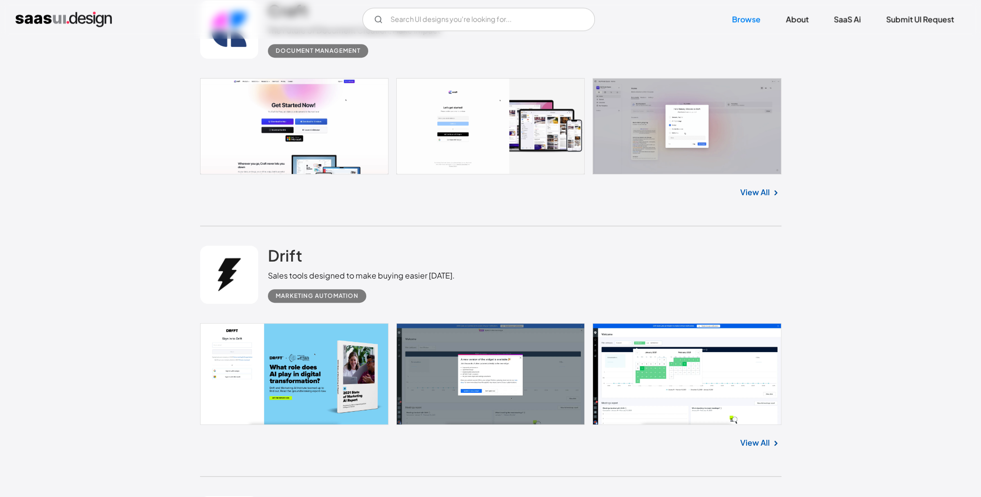
scroll to position [630, 0]
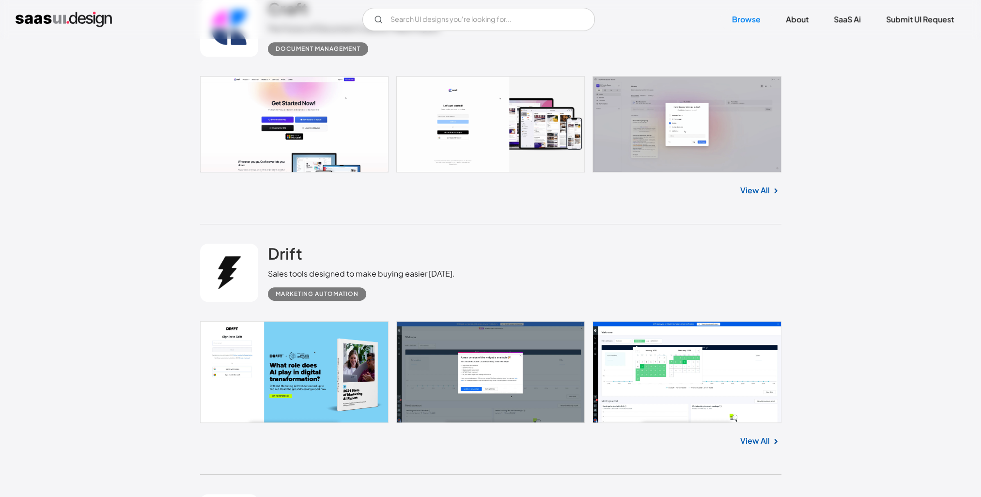
click at [272, 111] on link at bounding box center [491, 124] width 582 height 96
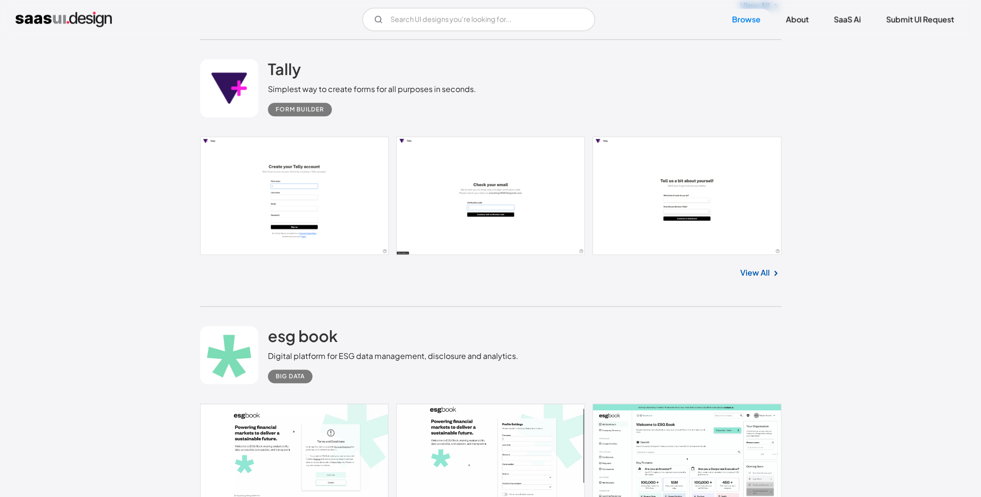
scroll to position [1115, 0]
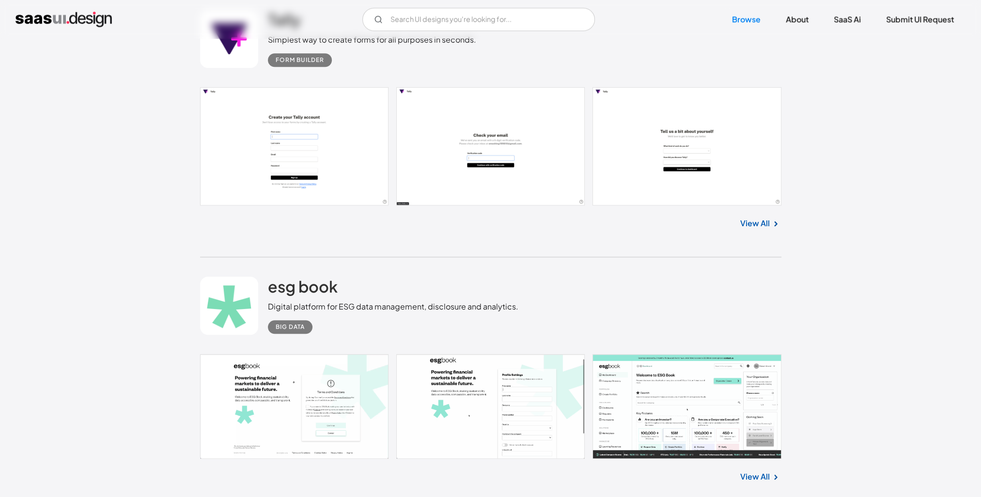
click at [301, 138] on link at bounding box center [491, 146] width 582 height 118
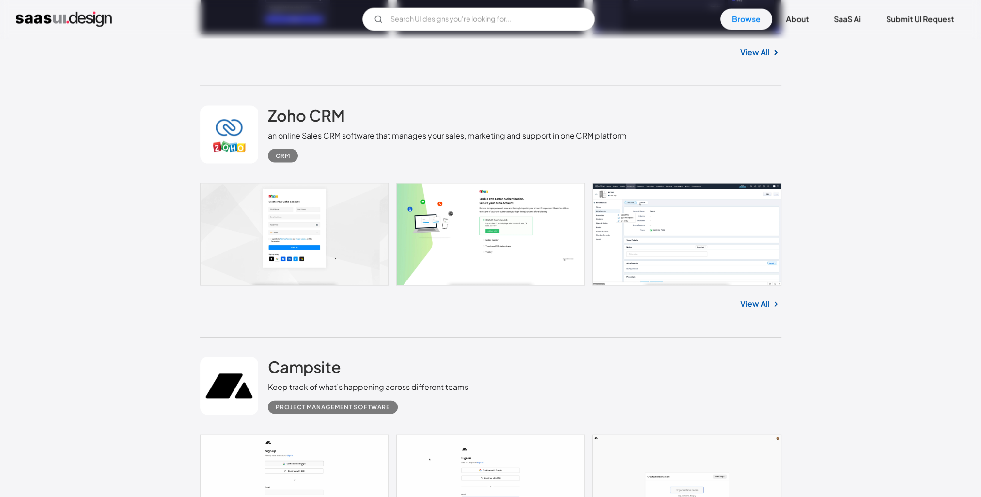
scroll to position [2859, 0]
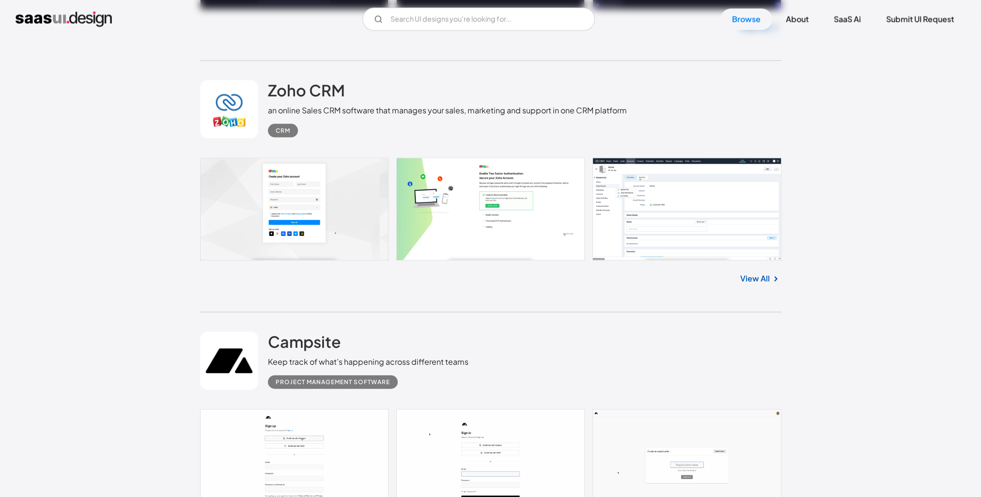
click at [676, 214] on link at bounding box center [491, 209] width 582 height 103
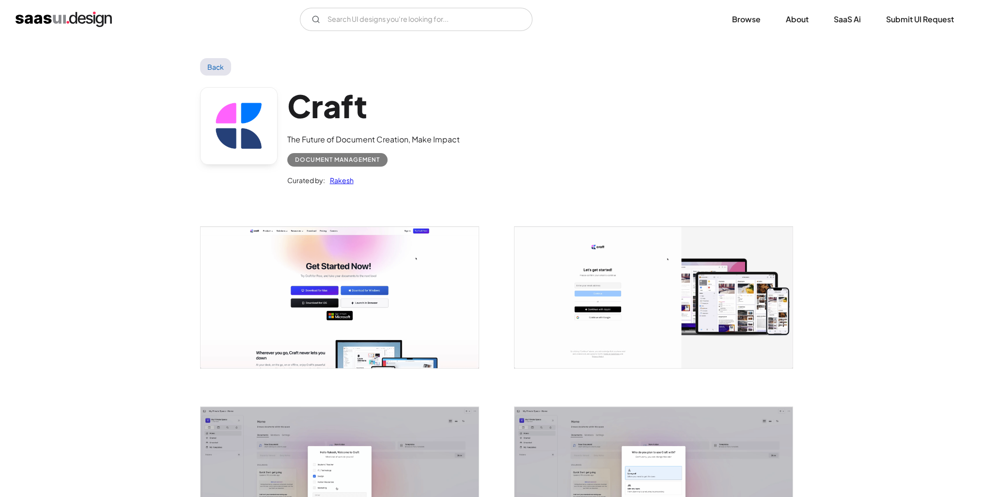
click at [343, 270] on img "open lightbox" at bounding box center [340, 298] width 278 height 142
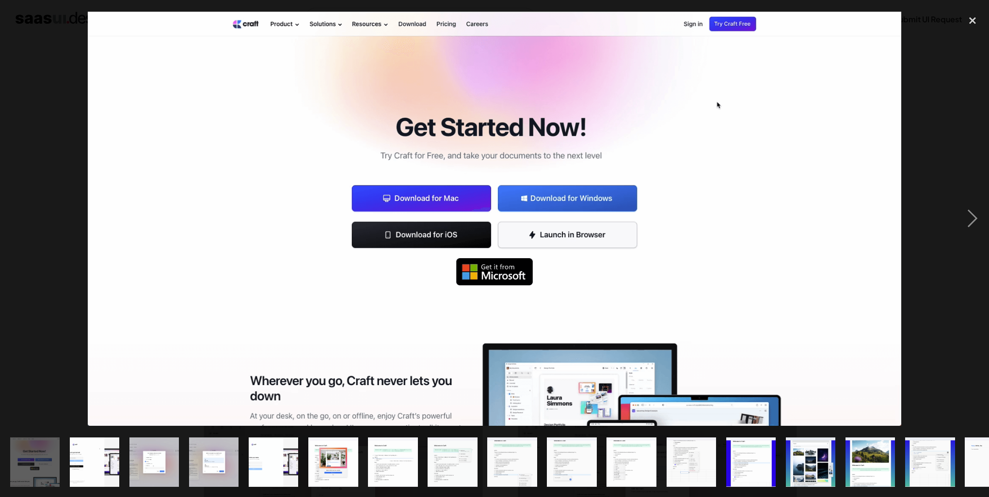
click at [163, 454] on img "show item 3 of 25" at bounding box center [154, 463] width 98 height 50
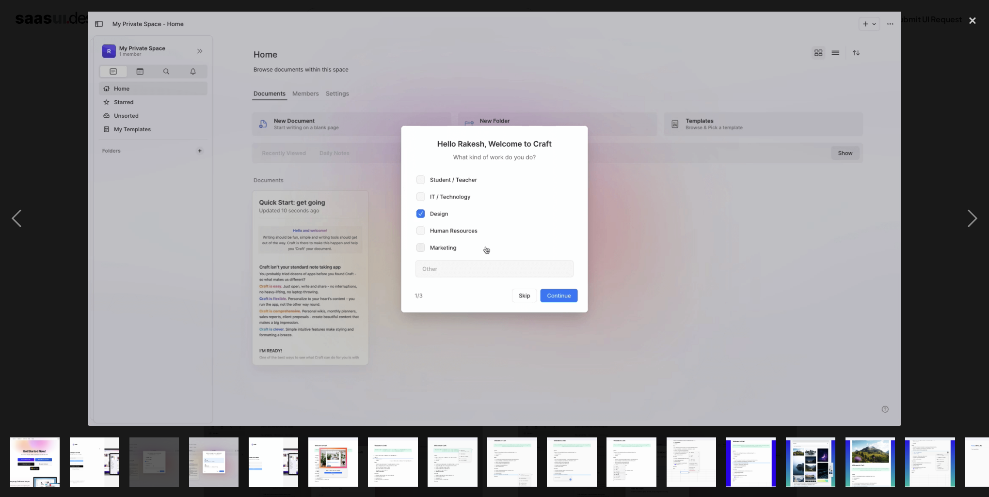
click at [197, 450] on img "show item 4 of 25" at bounding box center [214, 463] width 98 height 50
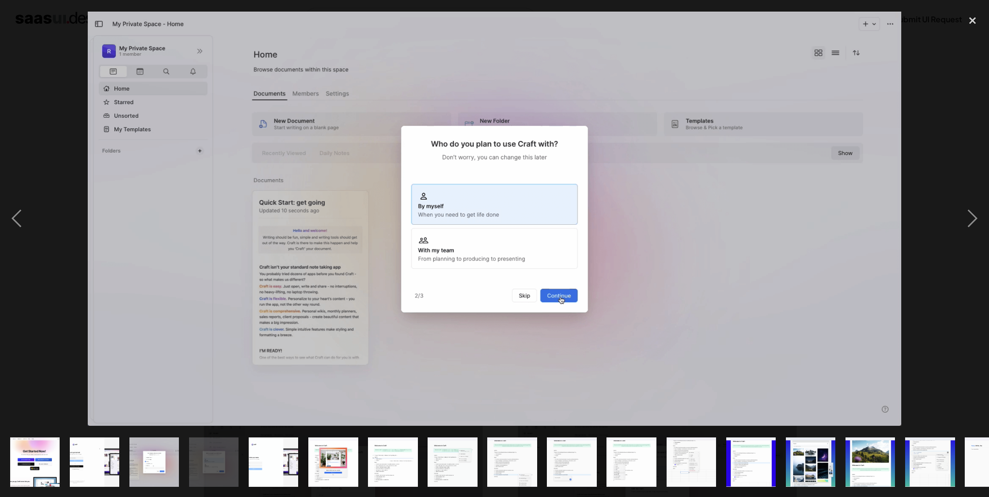
click at [173, 448] on img "show item 3 of 25" at bounding box center [154, 463] width 98 height 50
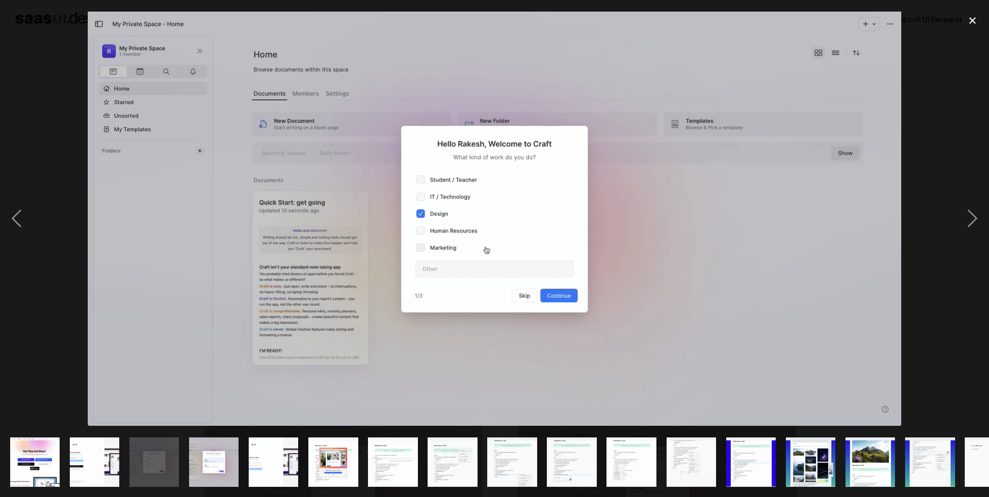
click at [112, 442] on img "show item 2 of 25" at bounding box center [95, 463] width 98 height 50
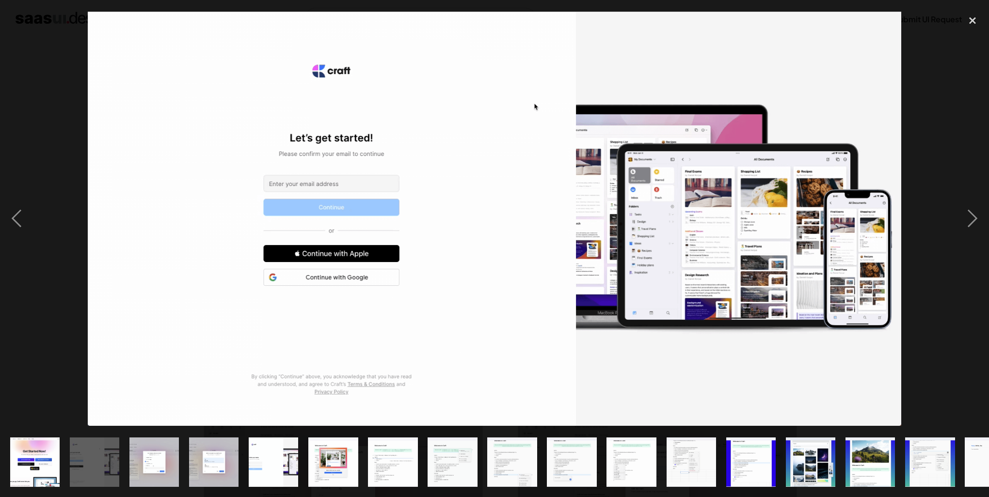
click at [58, 441] on img "show item 1 of 25" at bounding box center [35, 463] width 98 height 50
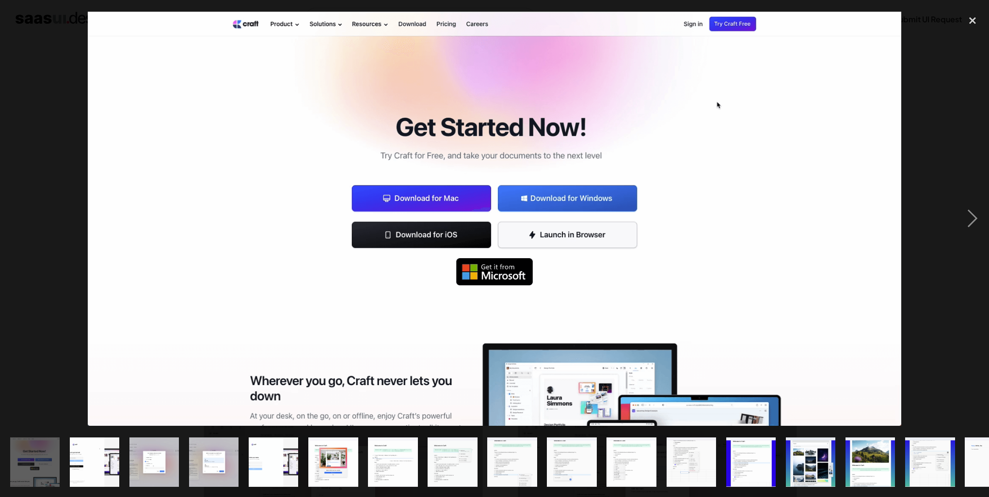
click at [126, 440] on div "show item 3 of 25" at bounding box center [154, 462] width 60 height 70
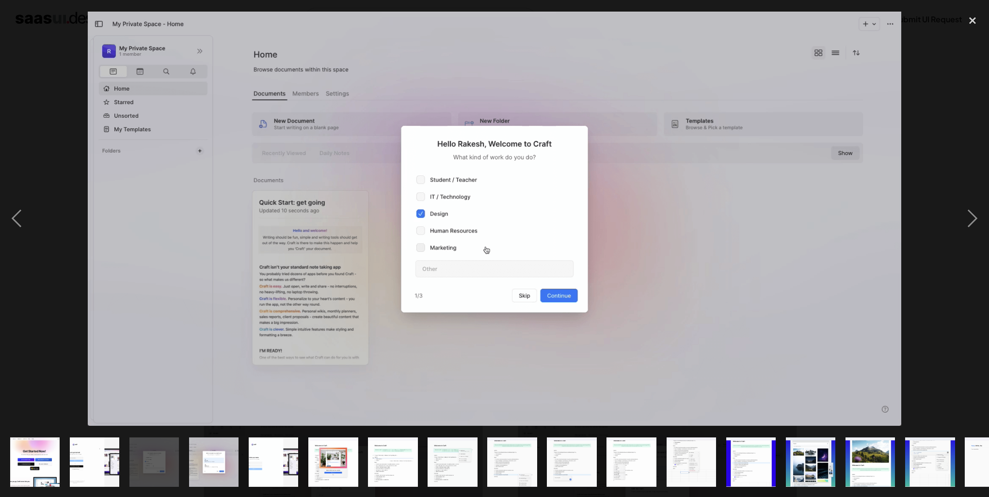
click at [170, 444] on img "show item 3 of 25" at bounding box center [154, 463] width 98 height 50
click at [969, 19] on div "close lightbox" at bounding box center [972, 20] width 33 height 21
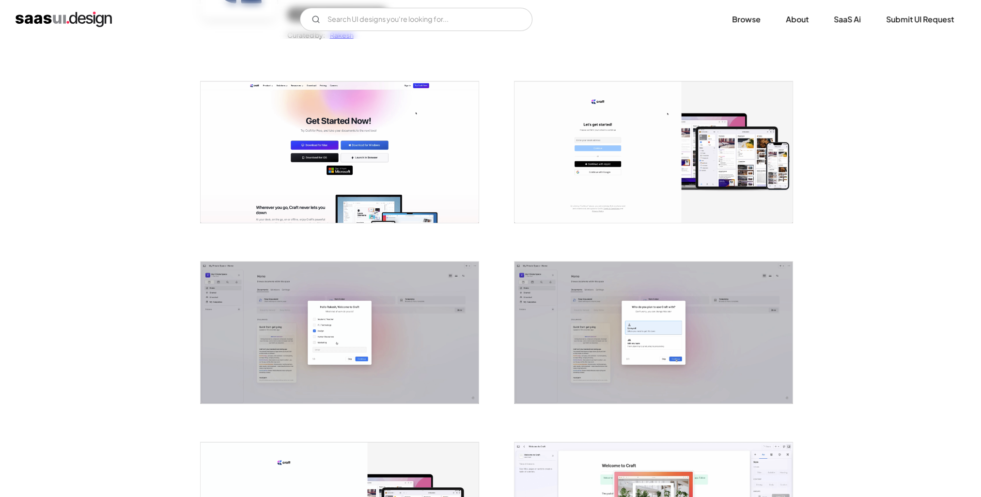
scroll to position [339, 0]
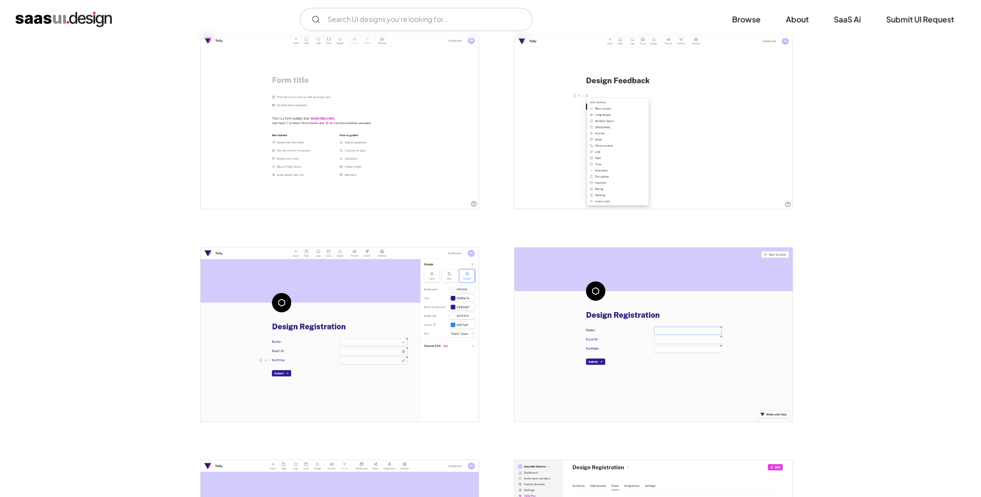
scroll to position [872, 0]
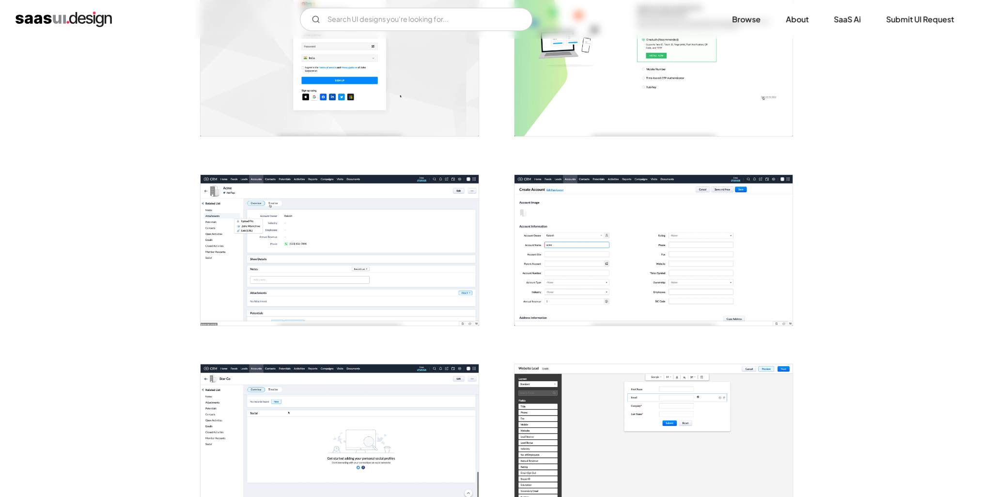
scroll to position [242, 0]
click at [340, 226] on img "open lightbox" at bounding box center [340, 249] width 278 height 151
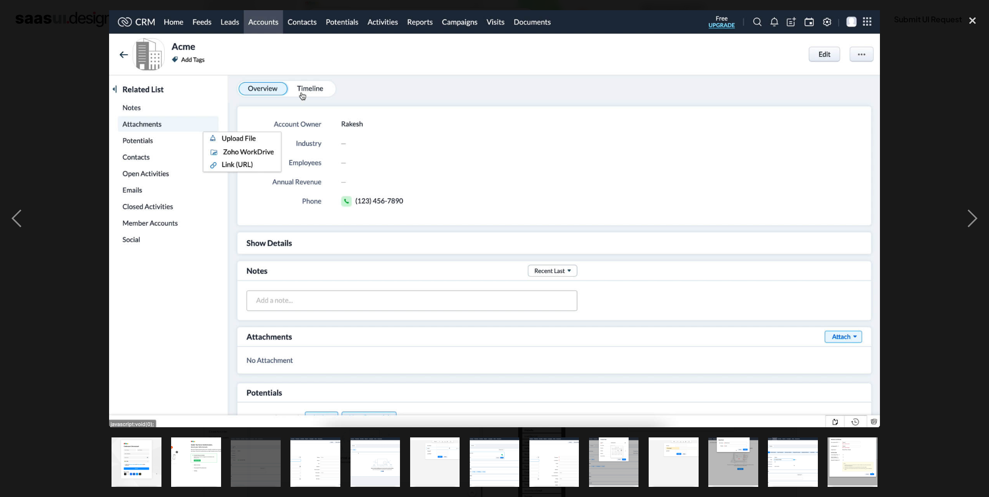
click at [939, 188] on div at bounding box center [494, 219] width 989 height 418
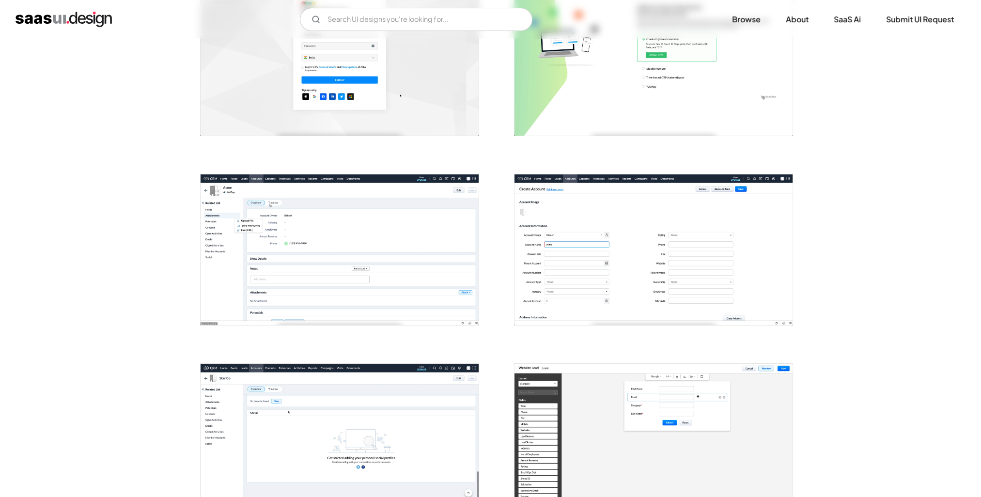
click at [657, 186] on img "open lightbox" at bounding box center [654, 249] width 278 height 151
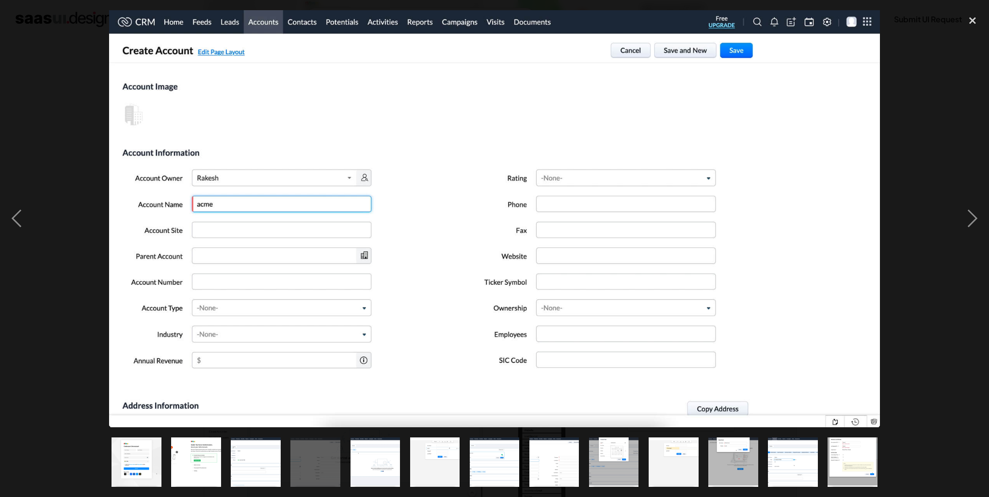
click at [922, 119] on div at bounding box center [494, 219] width 989 height 418
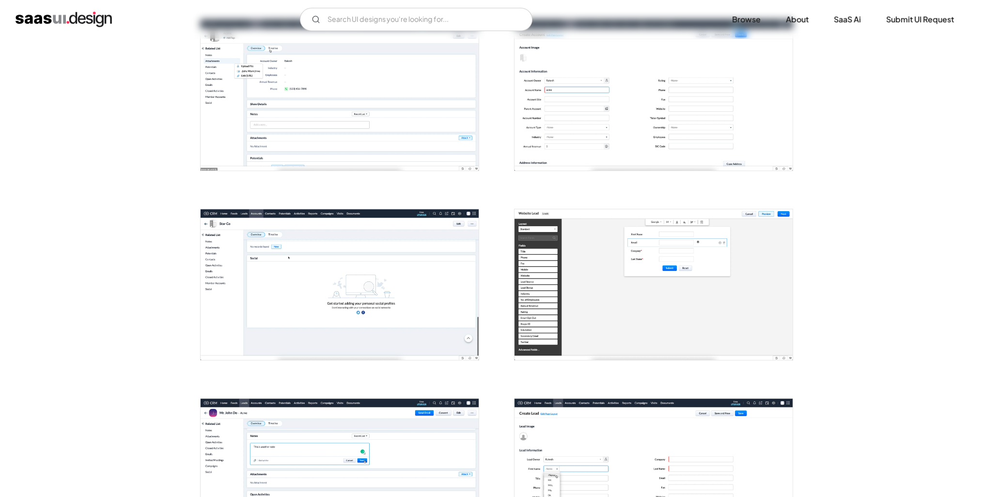
scroll to position [485, 0]
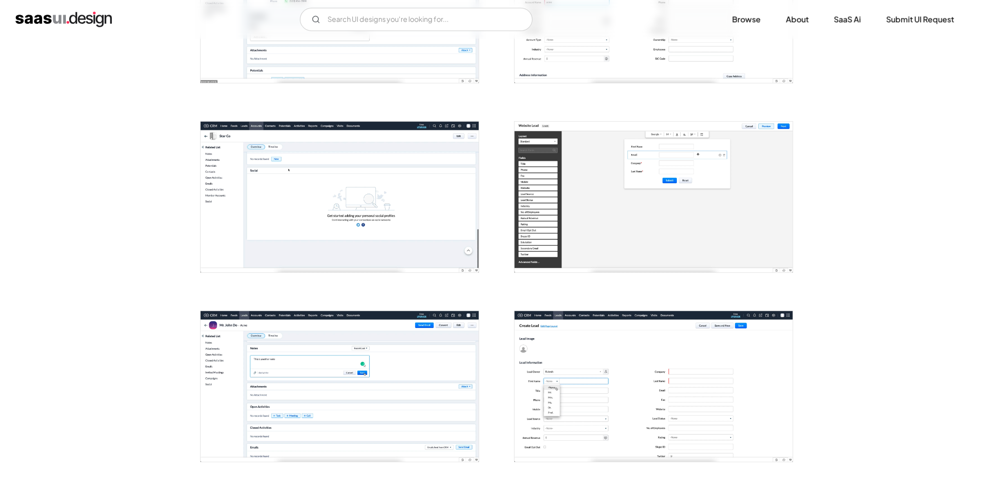
click at [243, 208] on img "open lightbox" at bounding box center [340, 197] width 278 height 151
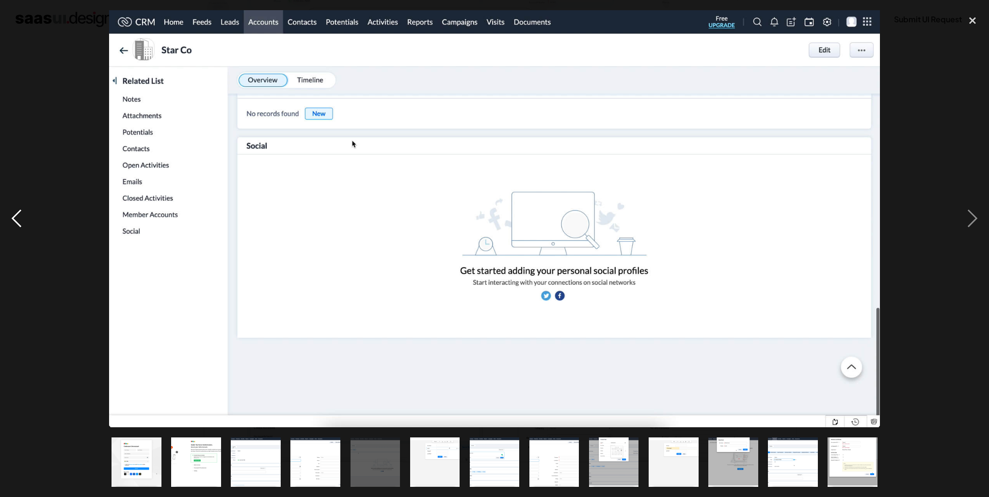
click at [23, 146] on div "previous image" at bounding box center [16, 219] width 33 height 418
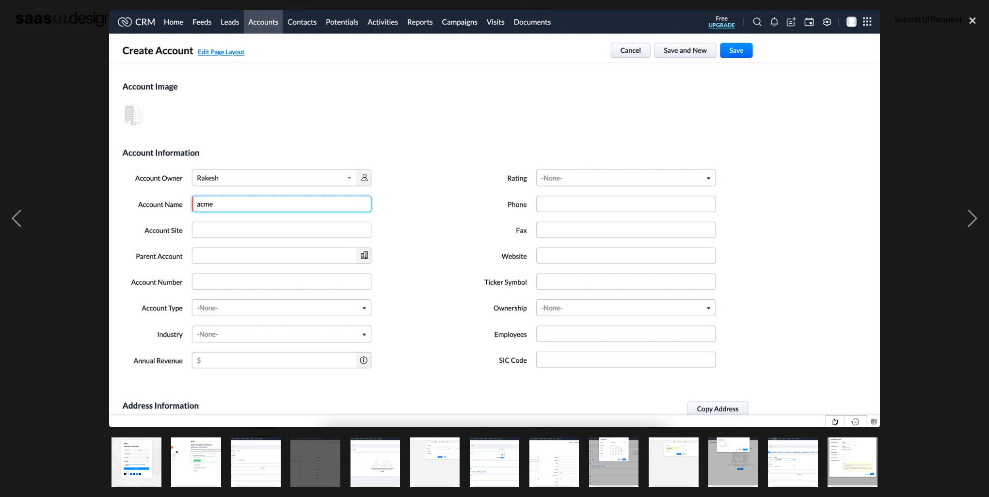
click at [87, 153] on div at bounding box center [494, 219] width 989 height 418
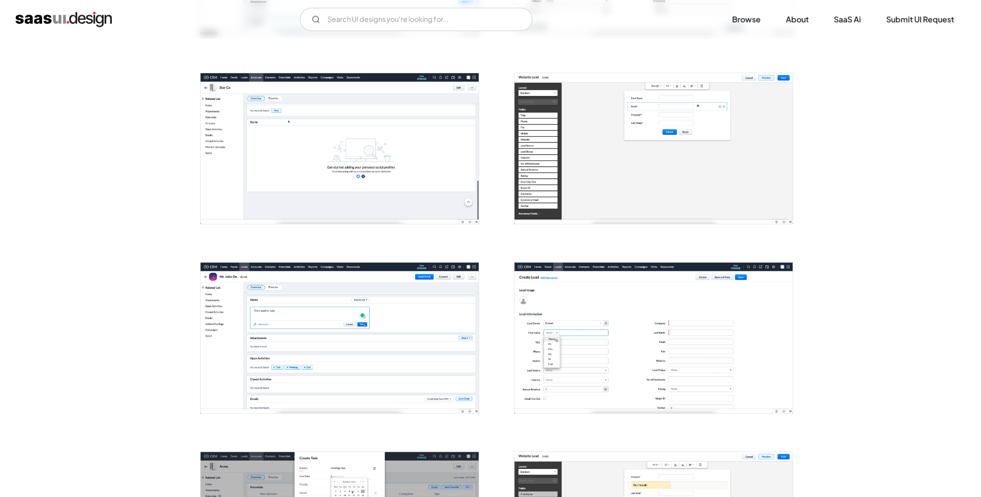
scroll to position [727, 0]
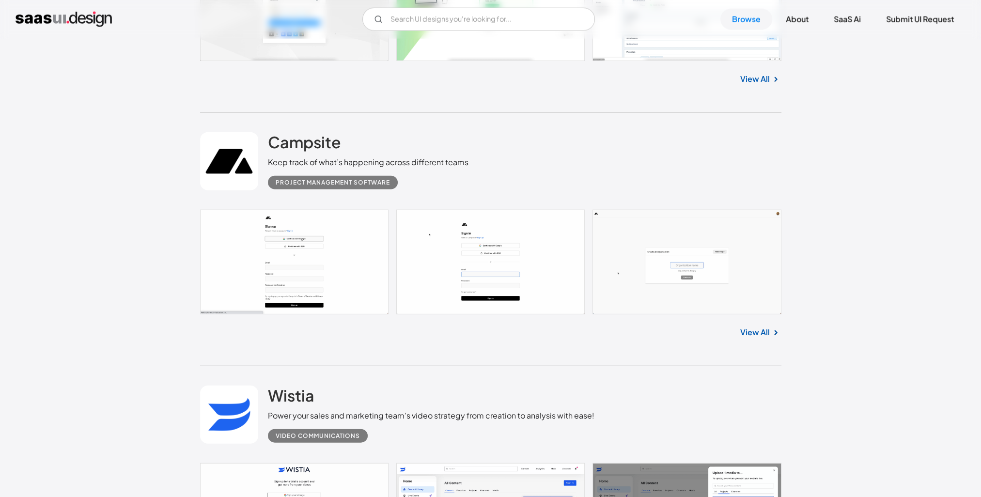
scroll to position [3090, 0]
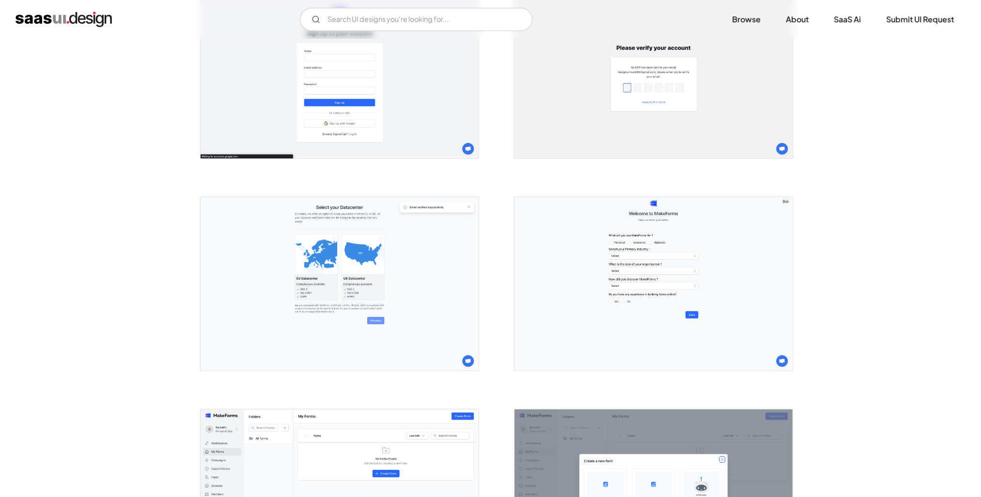
scroll to position [388, 0]
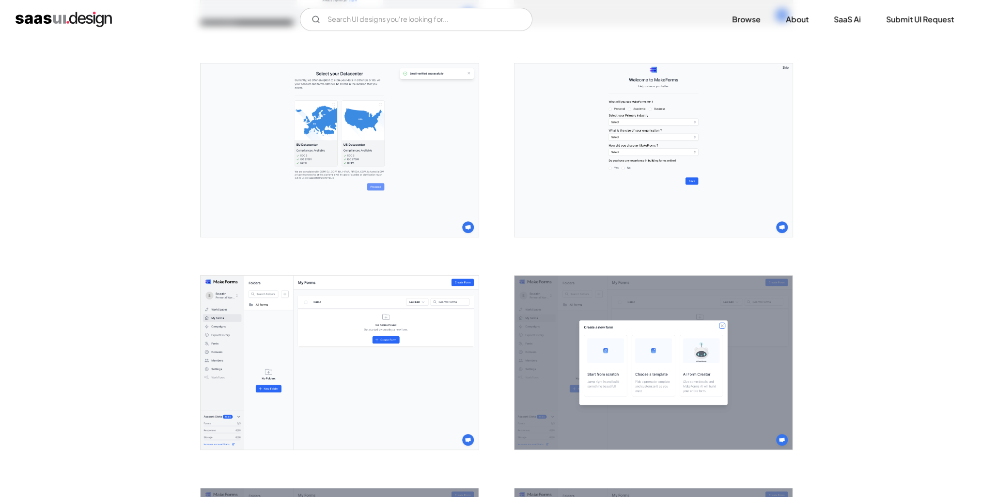
click at [322, 319] on img "open lightbox" at bounding box center [340, 363] width 278 height 174
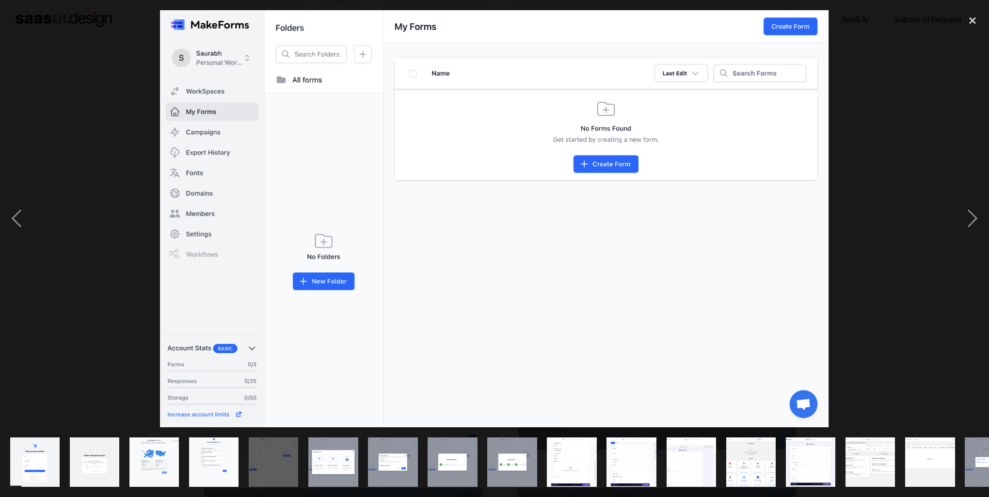
click at [111, 199] on div at bounding box center [494, 219] width 989 height 418
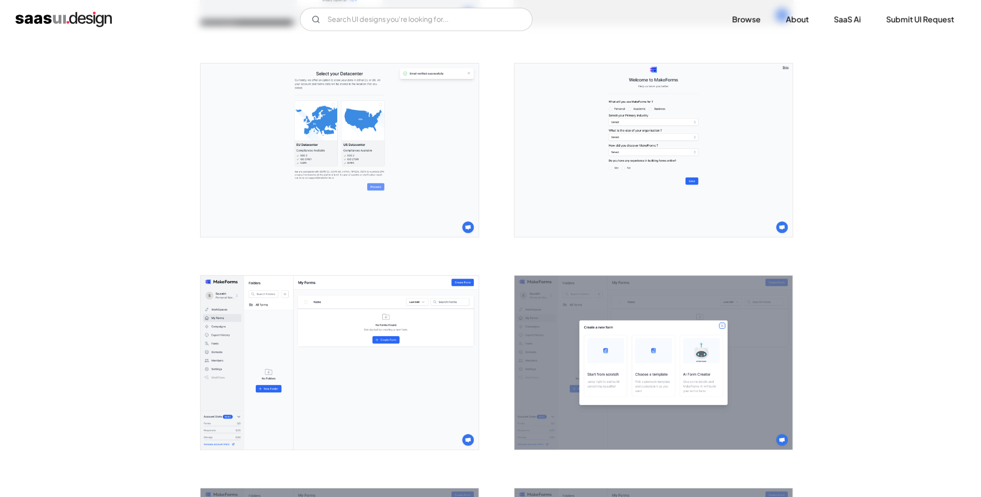
click at [196, 114] on div at bounding box center [334, 144] width 291 height 213
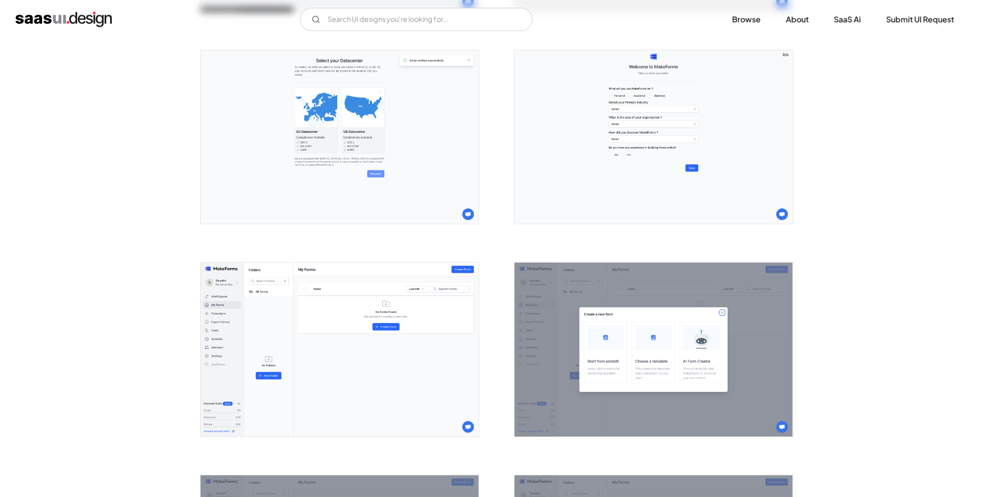
scroll to position [0, 0]
